Goal: Task Accomplishment & Management: Manage account settings

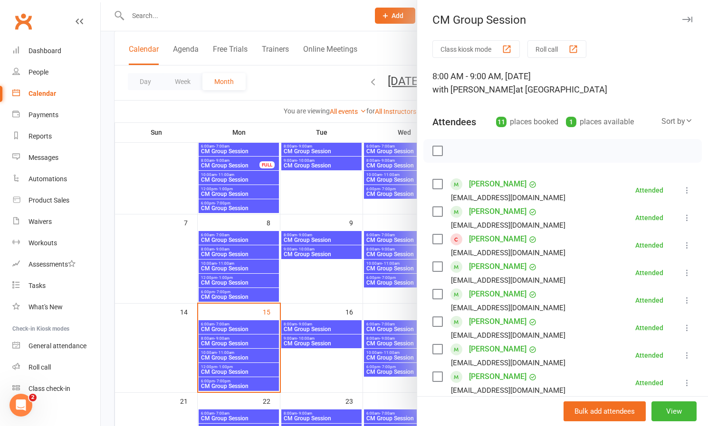
scroll to position [67, 0]
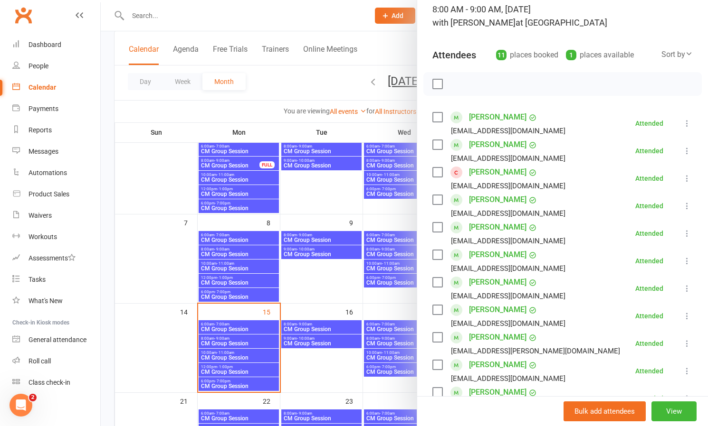
click at [501, 170] on link "[PERSON_NAME]" at bounding box center [497, 172] width 57 height 15
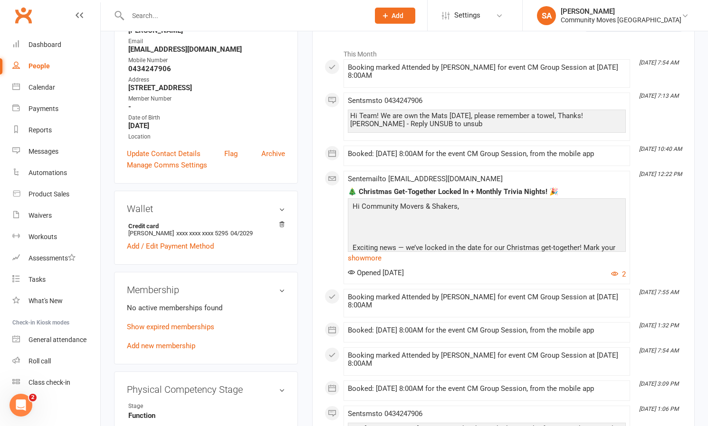
scroll to position [147, 0]
click at [174, 344] on link "Add new membership" at bounding box center [161, 345] width 68 height 9
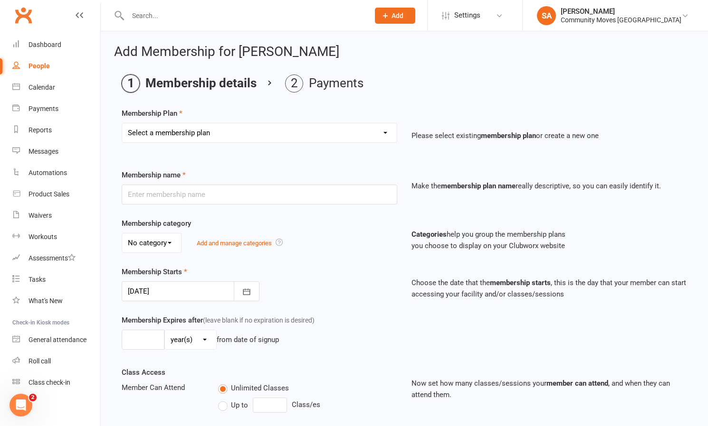
select select "1"
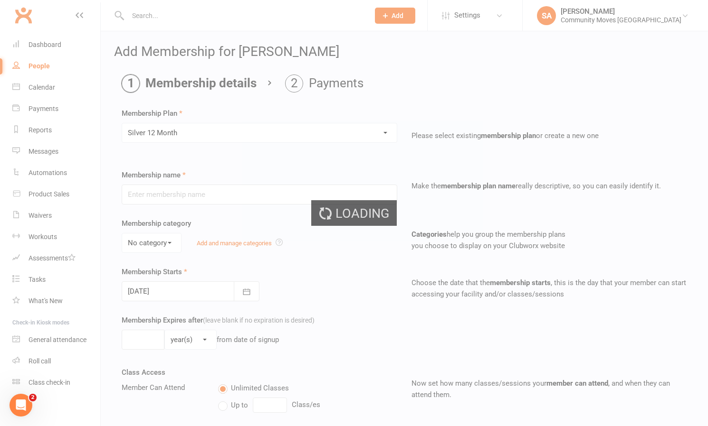
type input "Silver 12 Month"
select select "0"
type input "1"
type input "3"
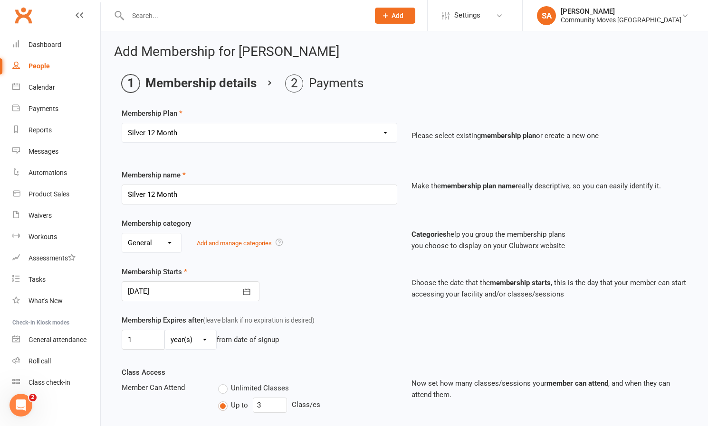
select select "14"
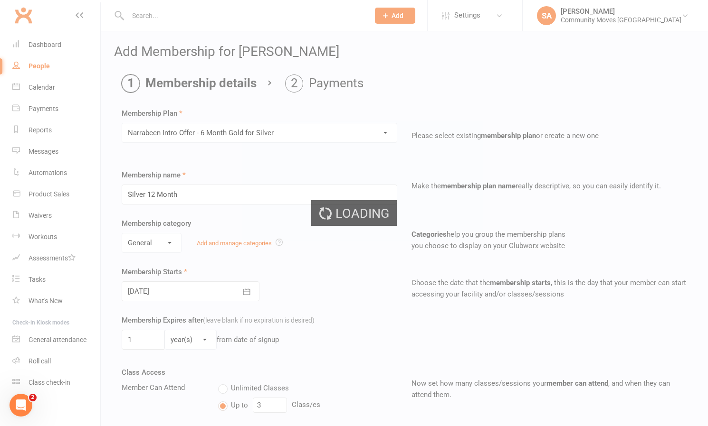
type input "Narrabeen Intro Offer - 6 Month Gold for Silver"
type input "6"
select select "2"
type input "6"
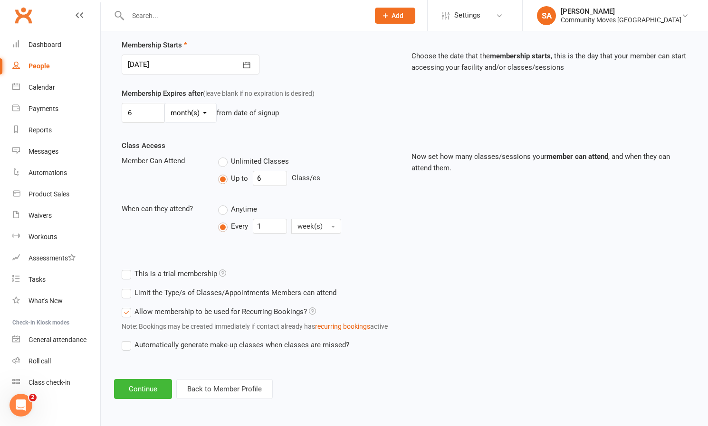
scroll to position [235, 0]
click at [250, 60] on icon "button" at bounding box center [246, 64] width 9 height 9
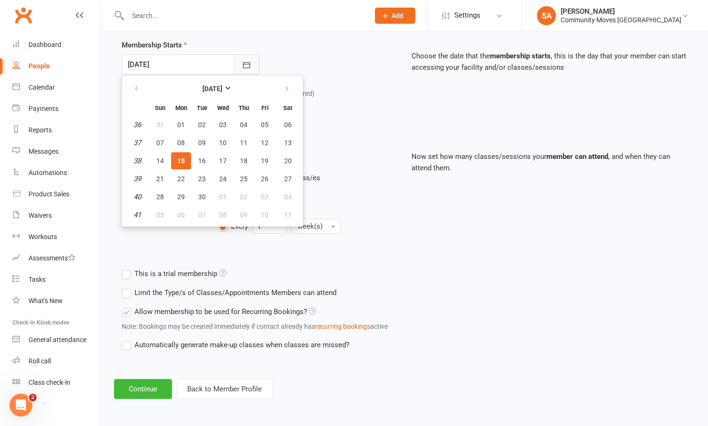
scroll to position [235, 0]
click at [182, 175] on span "22" at bounding box center [181, 179] width 8 height 8
type input "[DATE]"
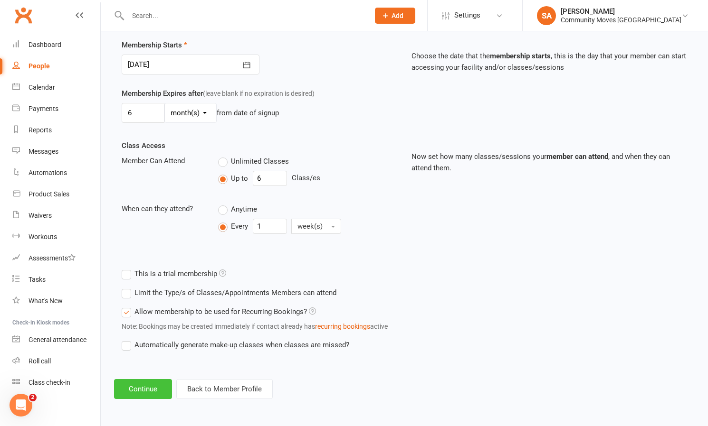
click at [137, 382] on button "Continue" at bounding box center [143, 389] width 58 height 20
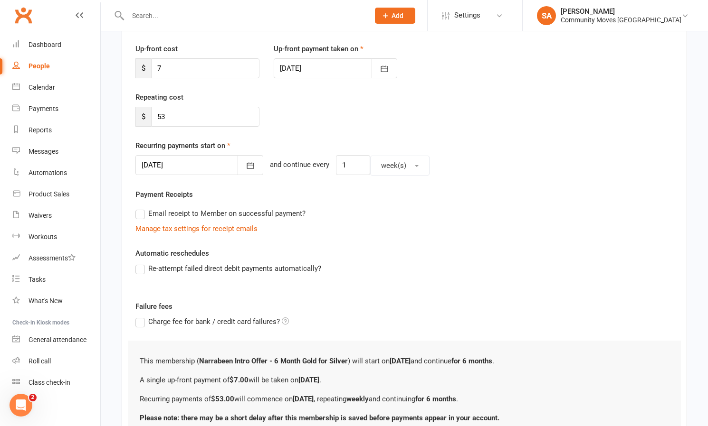
scroll to position [124, 0]
click at [388, 66] on icon "button" at bounding box center [384, 69] width 7 height 6
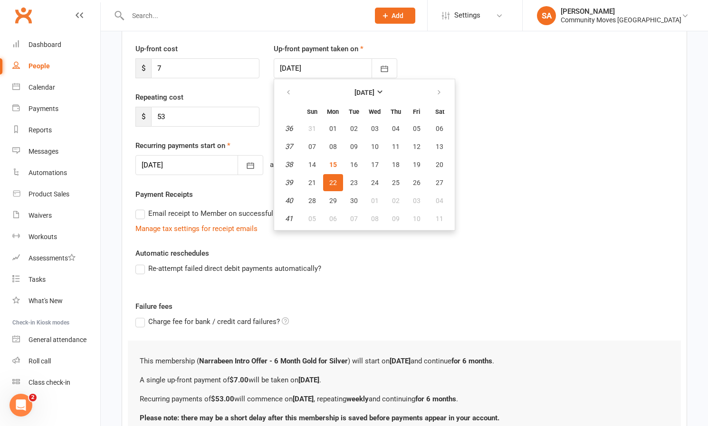
click at [576, 133] on div "Repeating cost $ 53" at bounding box center [404, 116] width 552 height 48
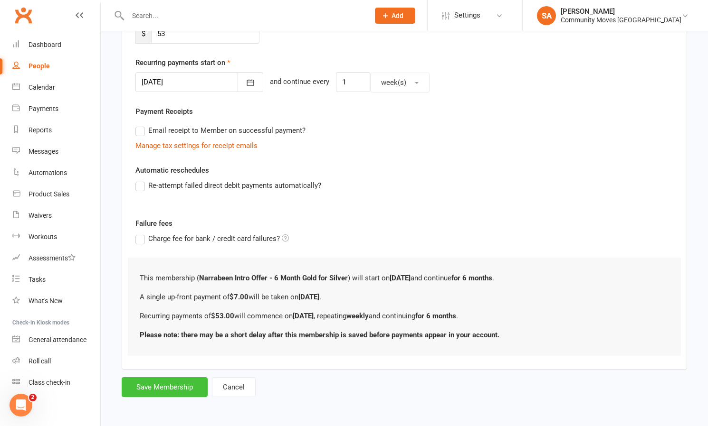
scroll to position [215, 0]
click at [142, 378] on button "Save Membership" at bounding box center [165, 388] width 86 height 20
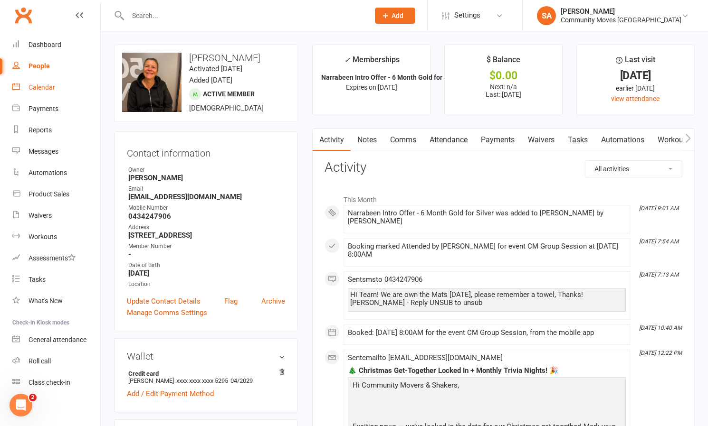
click at [35, 86] on div "Calendar" at bounding box center [41, 88] width 27 height 8
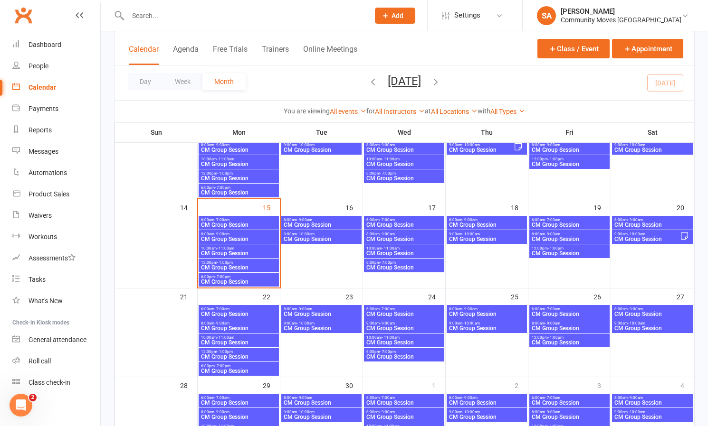
scroll to position [181, 0]
click at [227, 265] on span "CM Group Session" at bounding box center [238, 268] width 76 height 6
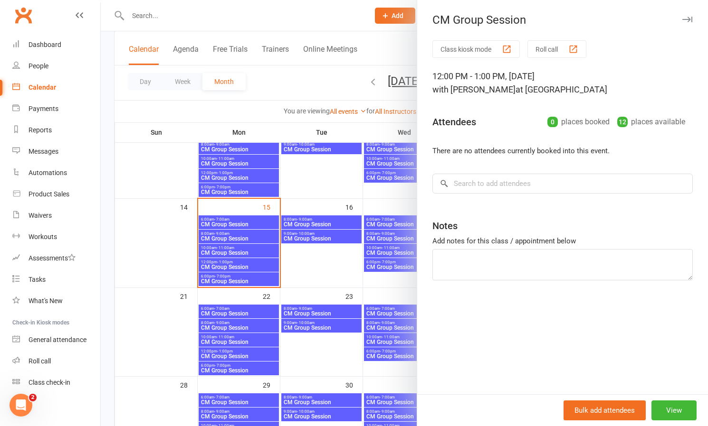
scroll to position [238, 0]
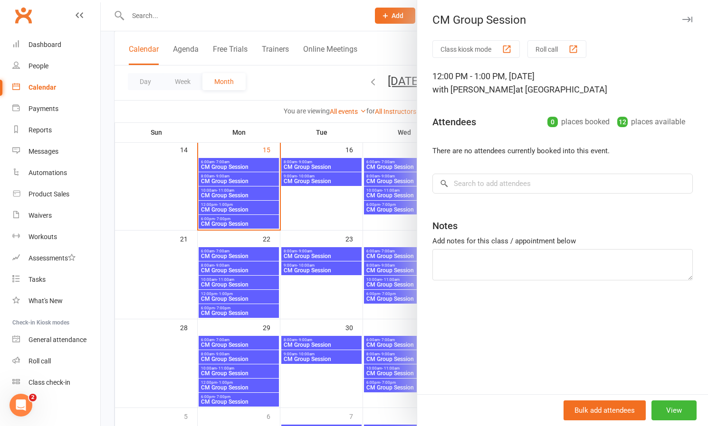
click at [243, 177] on div at bounding box center [404, 213] width 607 height 426
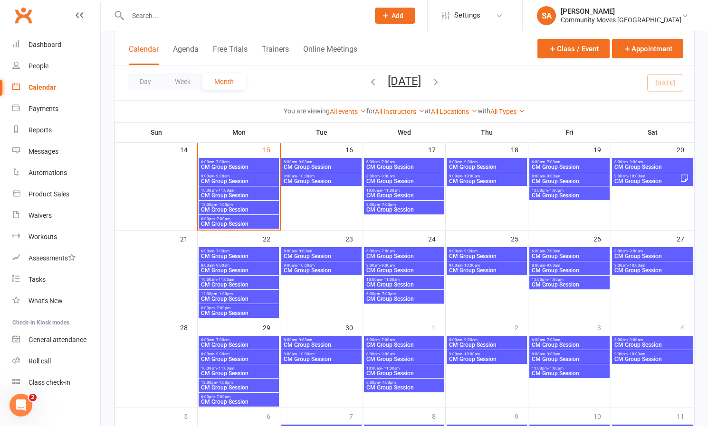
click at [243, 177] on span "8:00am - 9:00am" at bounding box center [238, 176] width 76 height 4
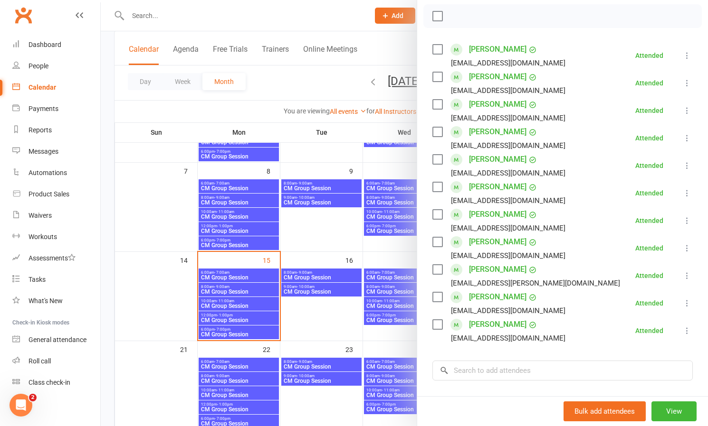
scroll to position [128, 0]
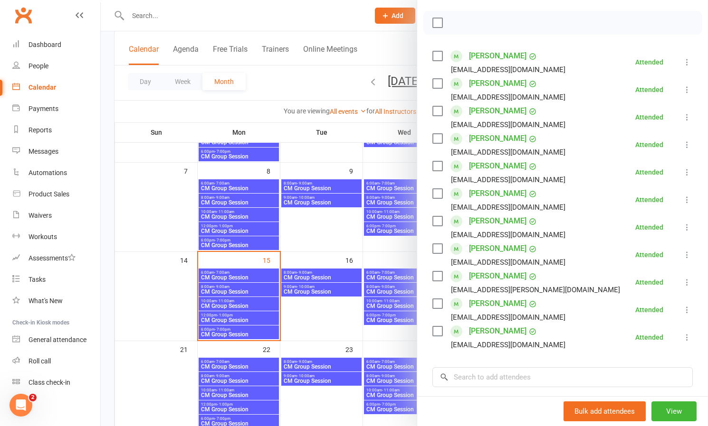
click at [240, 303] on div at bounding box center [404, 213] width 607 height 426
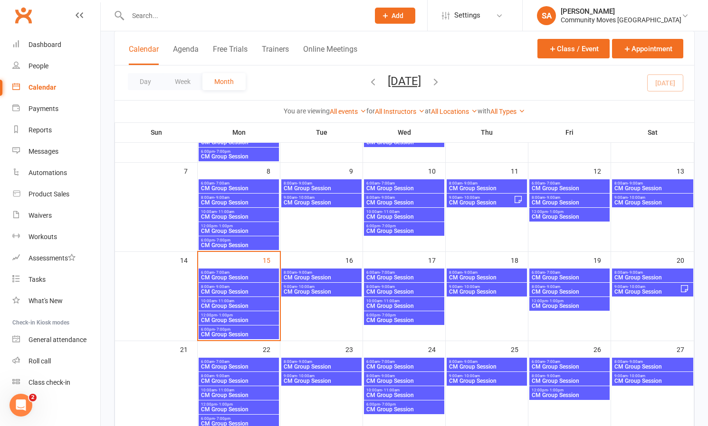
click at [240, 305] on span "CM Group Session" at bounding box center [238, 306] width 76 height 6
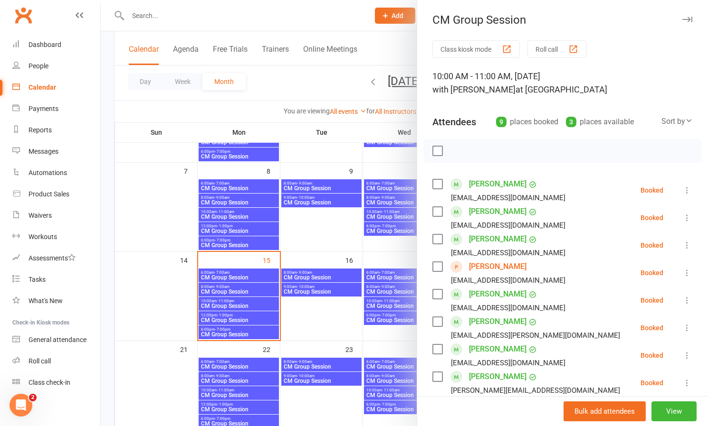
click at [687, 273] on icon at bounding box center [686, 272] width 9 height 9
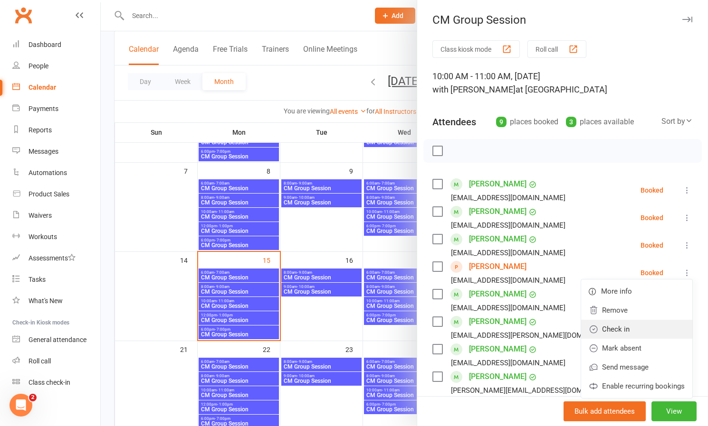
click at [616, 329] on link "Check in" at bounding box center [636, 329] width 111 height 19
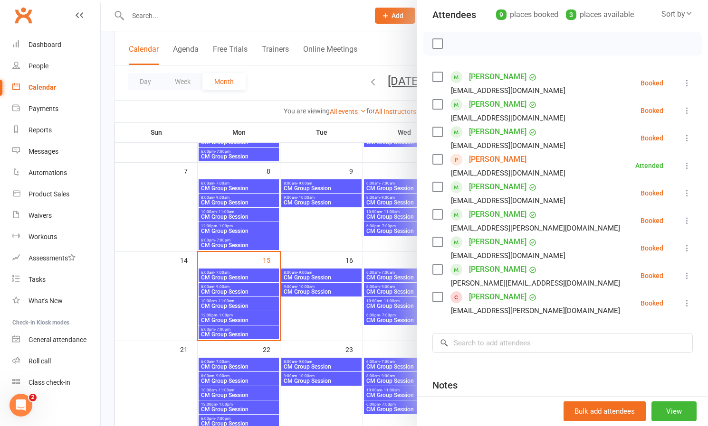
scroll to position [108, 0]
click at [488, 294] on link "[PERSON_NAME]" at bounding box center [497, 296] width 57 height 15
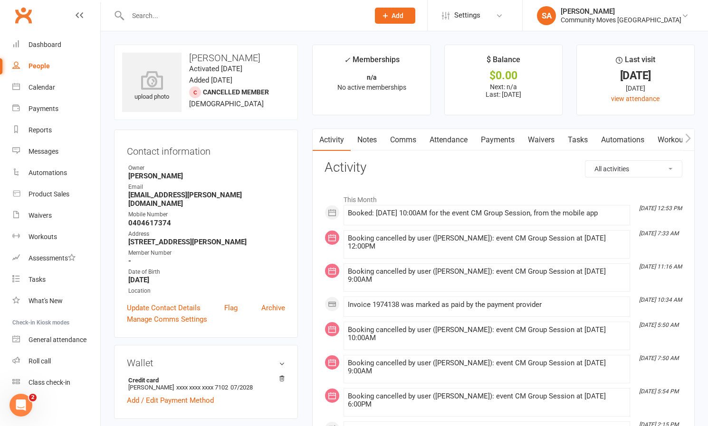
click at [494, 139] on link "Payments" at bounding box center [497, 140] width 47 height 22
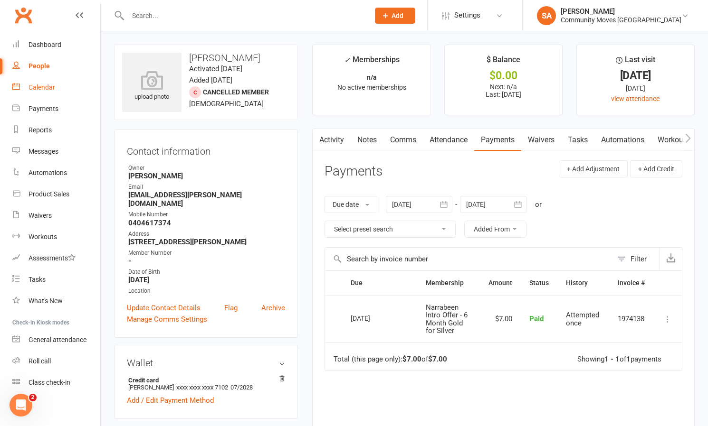
click at [47, 89] on div "Calendar" at bounding box center [41, 88] width 27 height 8
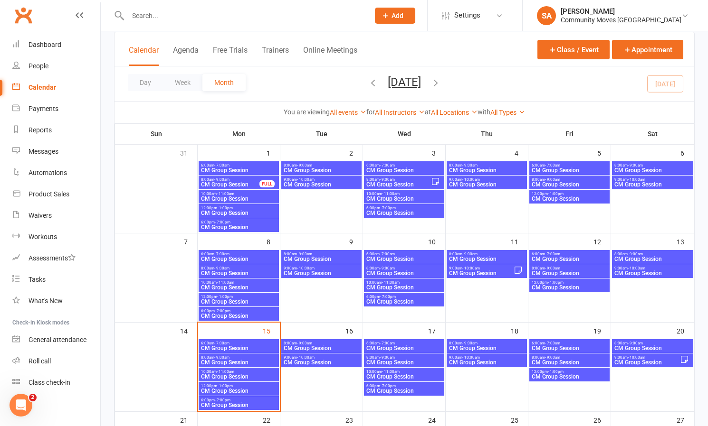
scroll to position [79, 0]
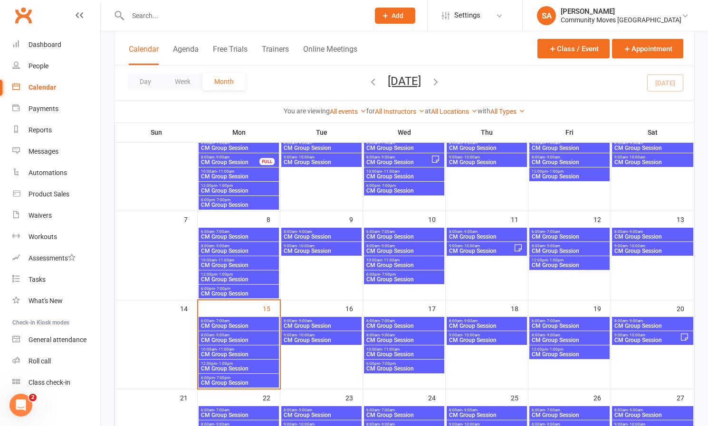
click at [239, 368] on span "CM Group Session" at bounding box center [238, 369] width 76 height 6
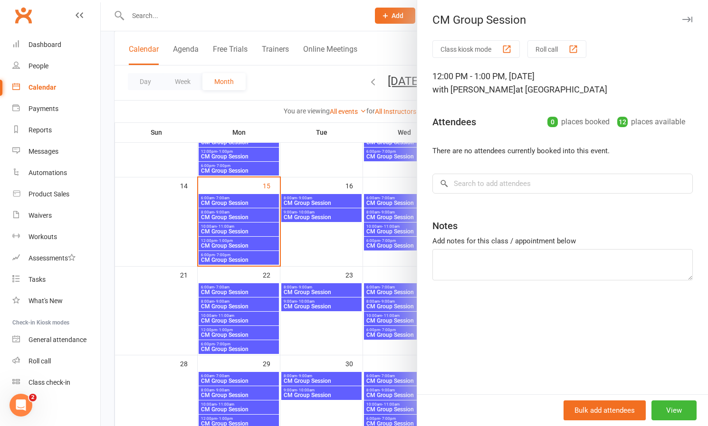
scroll to position [203, 0]
click at [243, 332] on div at bounding box center [404, 213] width 607 height 426
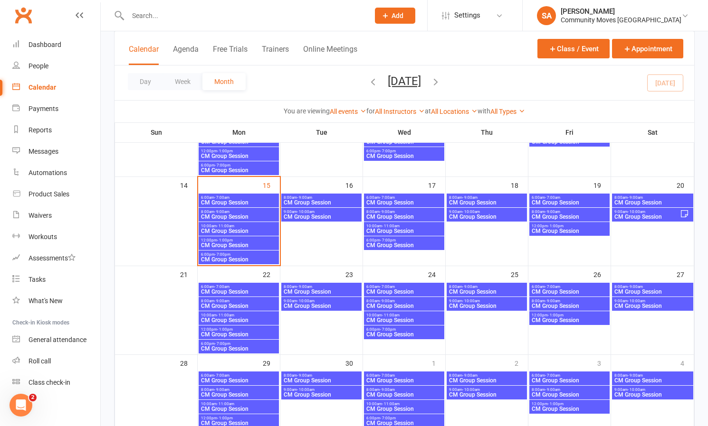
click at [240, 320] on span "CM Group Session" at bounding box center [238, 321] width 76 height 6
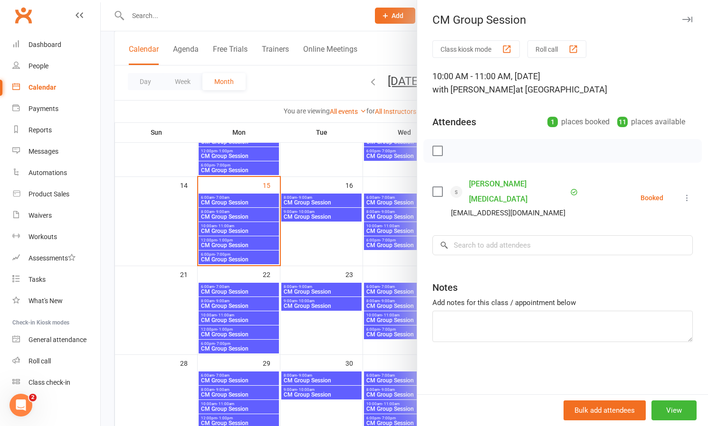
click at [224, 229] on div at bounding box center [404, 213] width 607 height 426
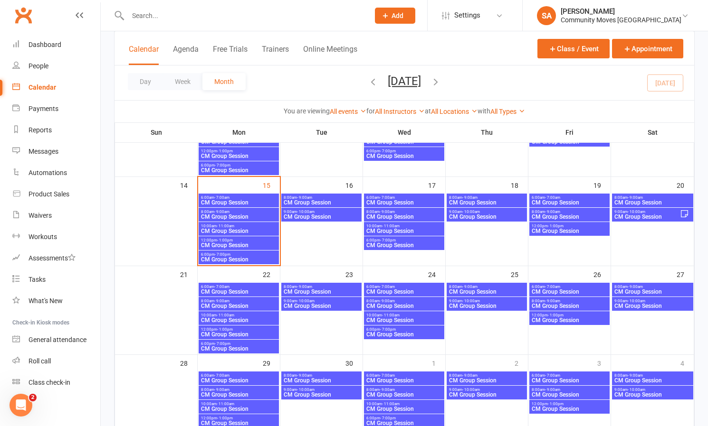
click at [224, 229] on span "CM Group Session" at bounding box center [238, 231] width 76 height 6
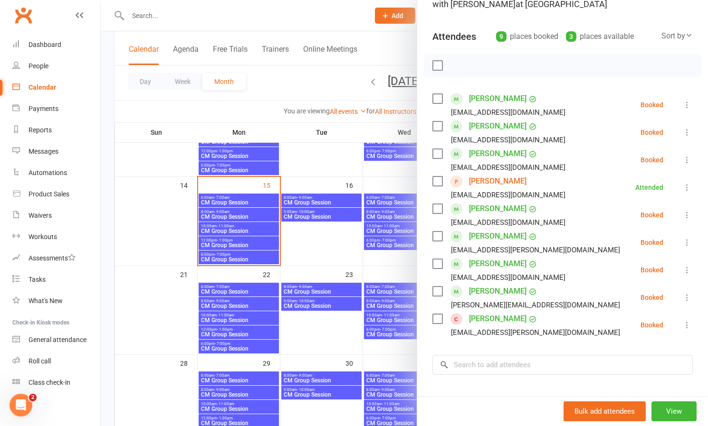
scroll to position [88, 0]
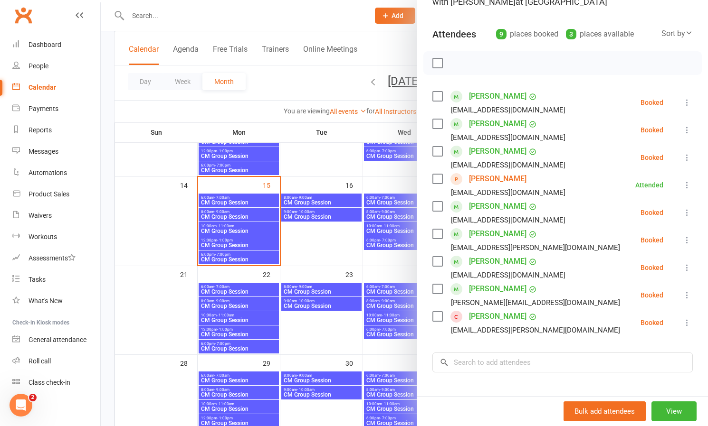
click at [688, 322] on icon at bounding box center [686, 322] width 9 height 9
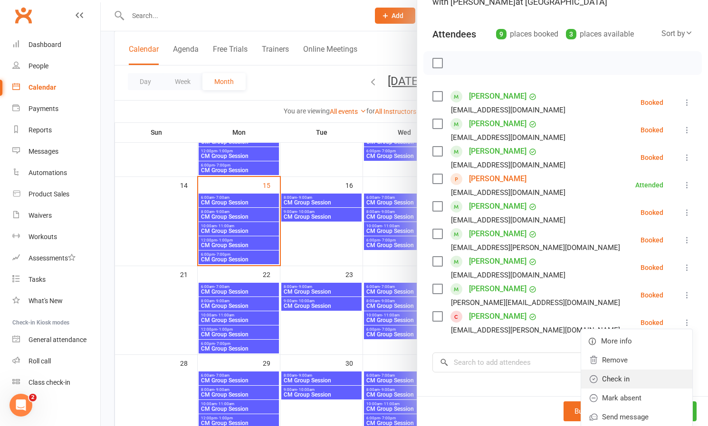
click at [617, 379] on link "Check in" at bounding box center [636, 379] width 111 height 19
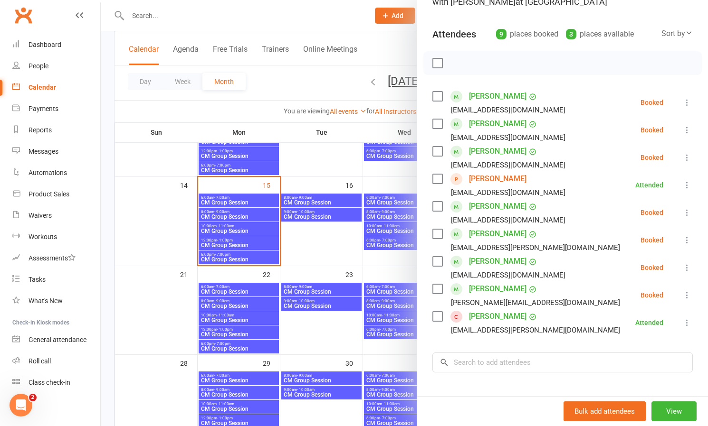
scroll to position [88, 0]
click at [690, 240] on icon at bounding box center [686, 239] width 9 height 9
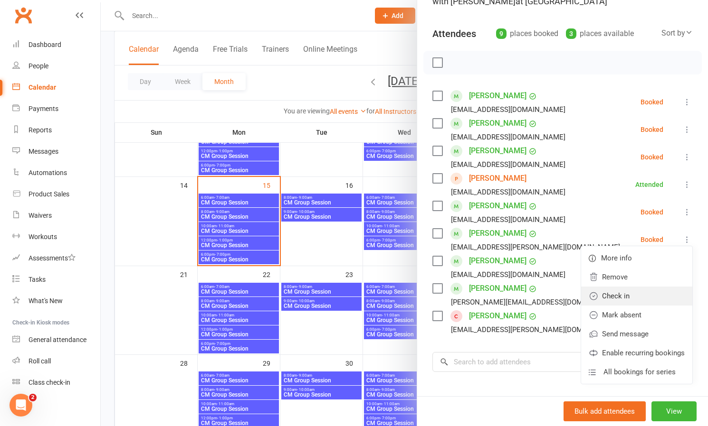
click at [625, 296] on link "Check in" at bounding box center [636, 296] width 111 height 19
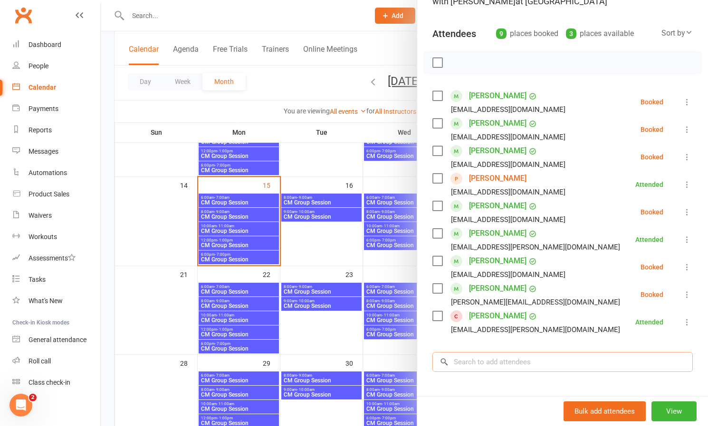
click at [507, 365] on input "search" at bounding box center [562, 362] width 260 height 20
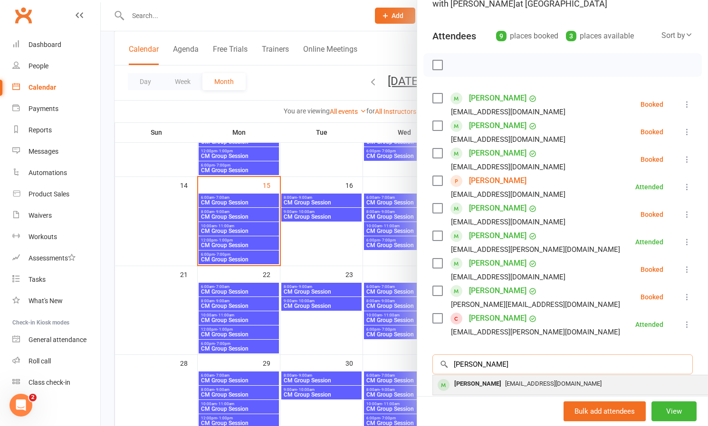
type input "[PERSON_NAME]"
click at [480, 385] on div "[PERSON_NAME]" at bounding box center [477, 385] width 55 height 14
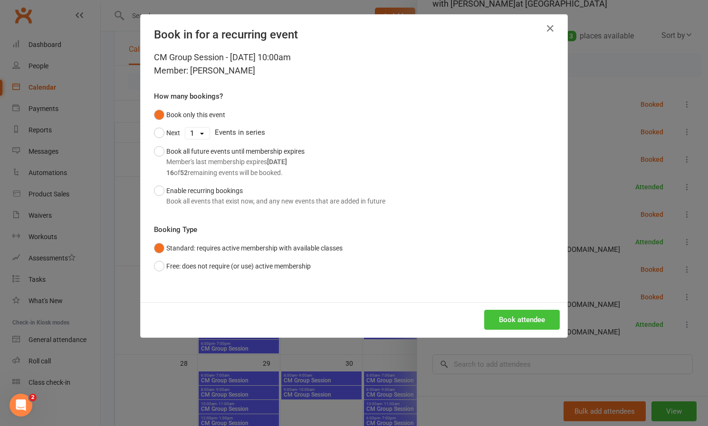
click at [509, 315] on button "Book attendee" at bounding box center [522, 320] width 76 height 20
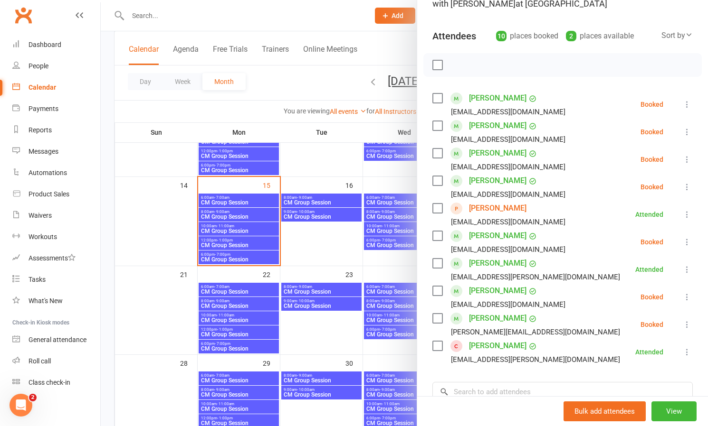
click at [685, 242] on icon at bounding box center [686, 241] width 9 height 9
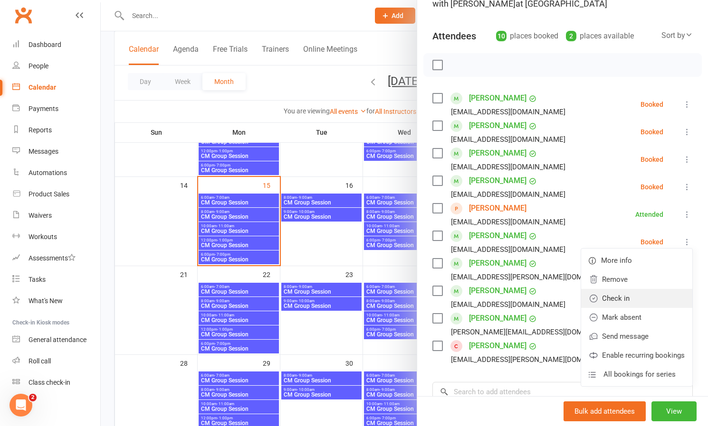
click at [606, 296] on link "Check in" at bounding box center [636, 298] width 111 height 19
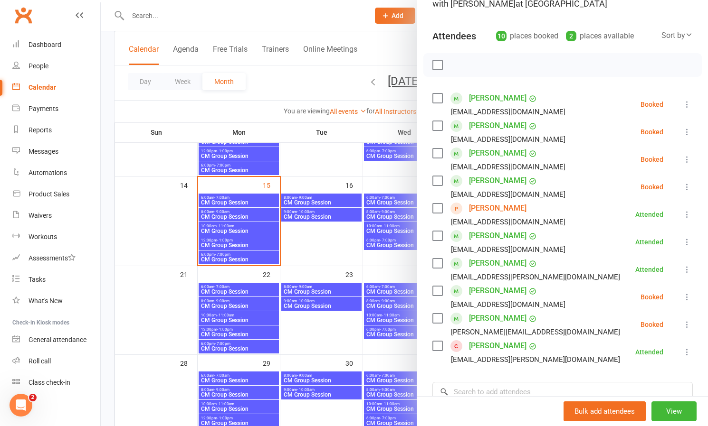
click at [686, 186] on icon at bounding box center [686, 186] width 9 height 9
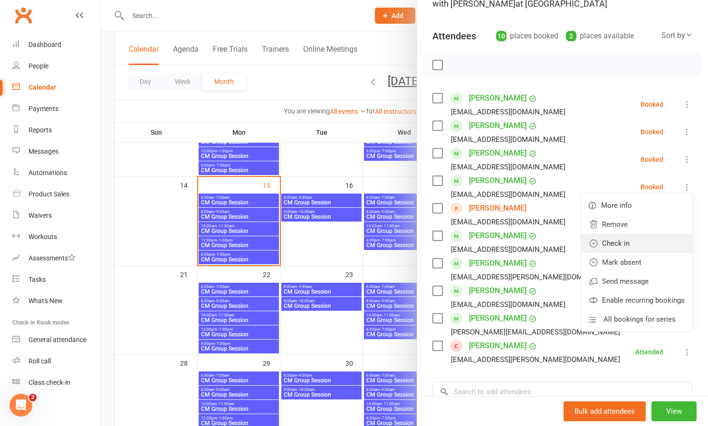
click at [619, 243] on link "Check in" at bounding box center [636, 243] width 111 height 19
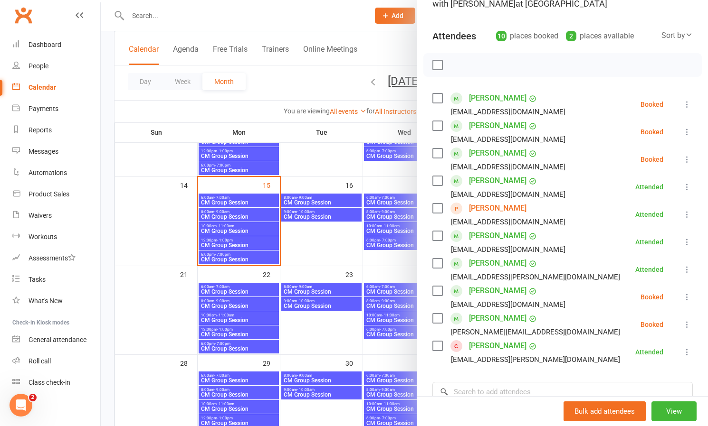
click at [684, 128] on icon at bounding box center [686, 131] width 9 height 9
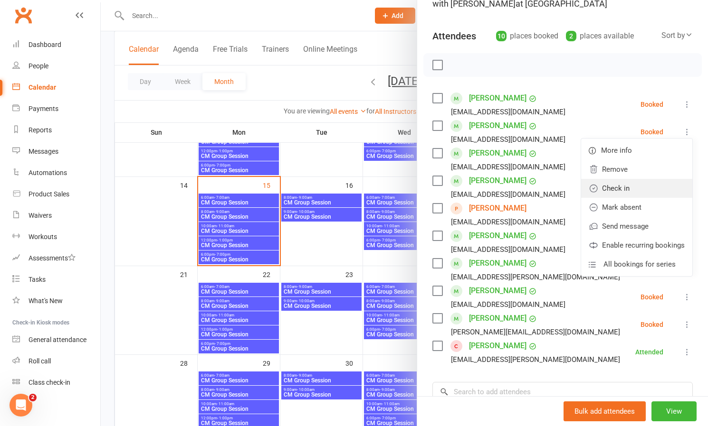
click at [620, 184] on link "Check in" at bounding box center [636, 188] width 111 height 19
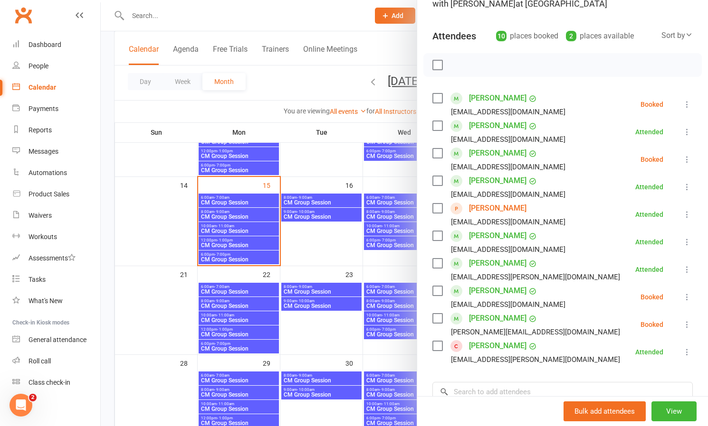
click at [686, 325] on icon at bounding box center [686, 324] width 9 height 9
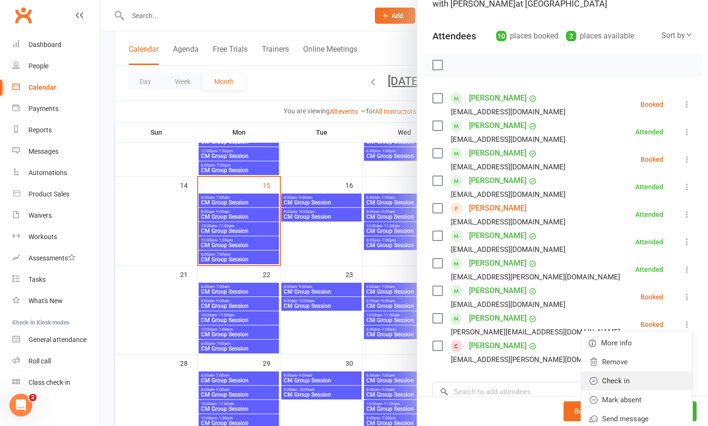
click at [630, 380] on link "Check in" at bounding box center [636, 381] width 111 height 19
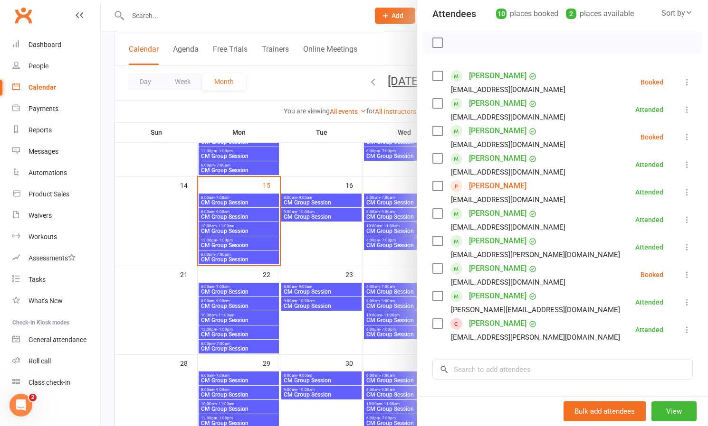
scroll to position [116, 0]
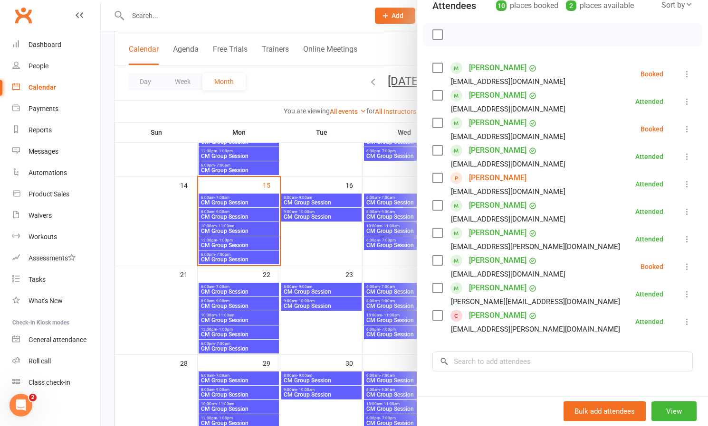
click at [686, 74] on icon at bounding box center [686, 73] width 9 height 9
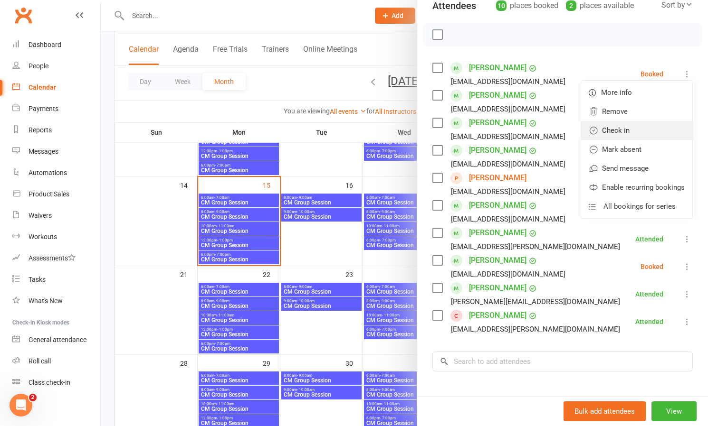
click at [622, 128] on link "Check in" at bounding box center [636, 130] width 111 height 19
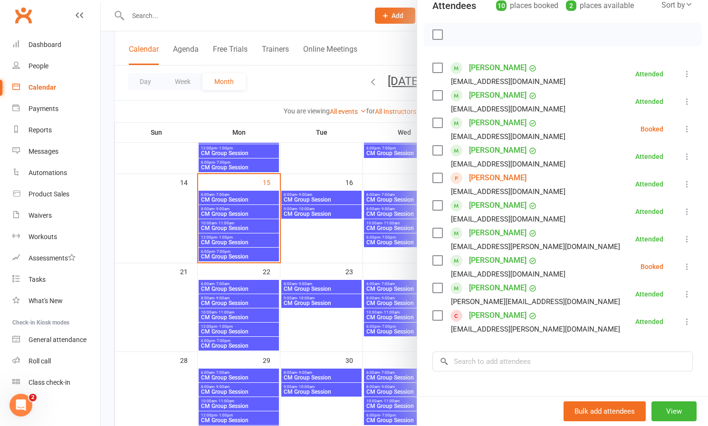
scroll to position [206, 0]
